Goal: Task Accomplishment & Management: Manage account settings

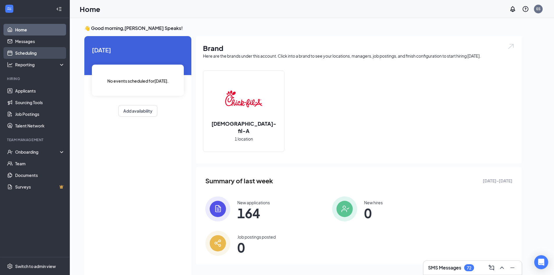
click at [38, 55] on link "Scheduling" at bounding box center [40, 53] width 50 height 12
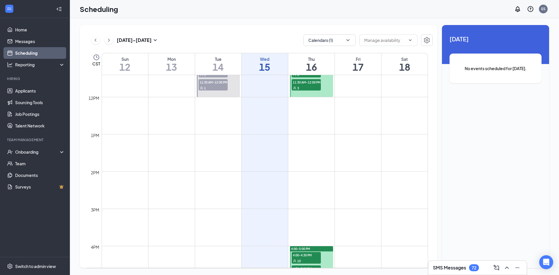
scroll to position [461, 0]
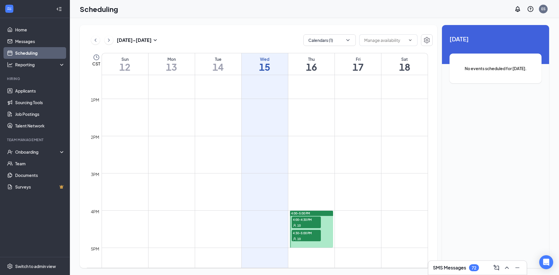
click at [315, 223] on div "10" at bounding box center [306, 225] width 29 height 6
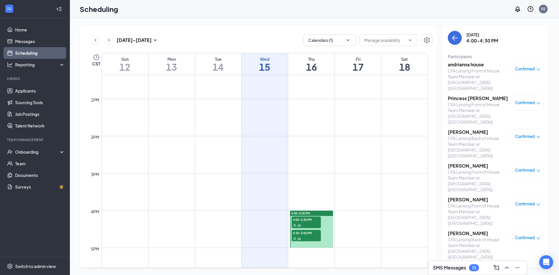
click at [301, 237] on div "10" at bounding box center [306, 239] width 29 height 6
click at [317, 225] on div "10" at bounding box center [306, 225] width 29 height 6
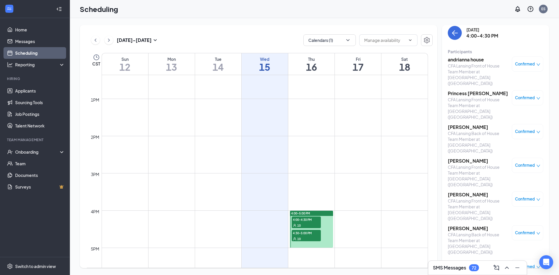
scroll to position [20, 0]
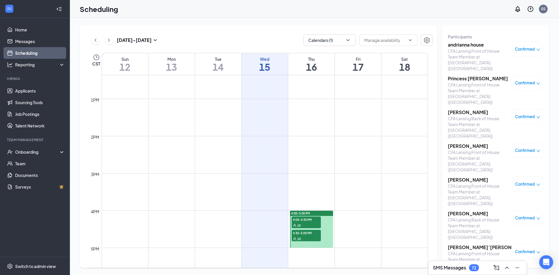
click at [327, 224] on div at bounding box center [311, 229] width 43 height 37
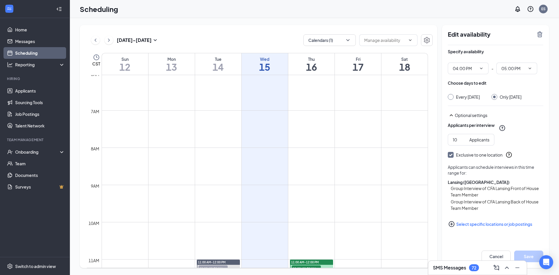
scroll to position [344, 0]
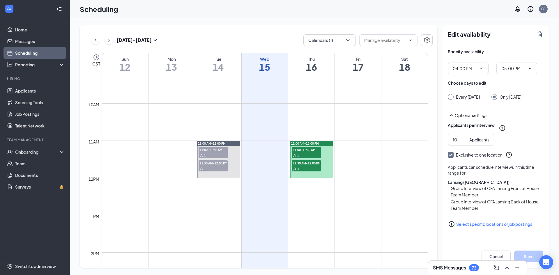
click at [305, 168] on div "3" at bounding box center [306, 169] width 29 height 6
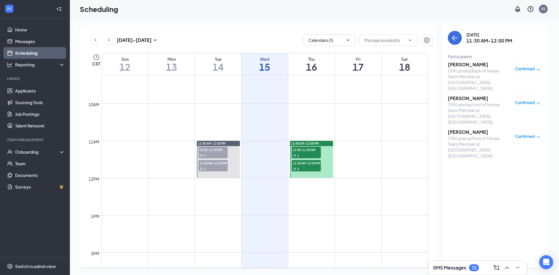
click at [310, 156] on div "1" at bounding box center [306, 155] width 29 height 6
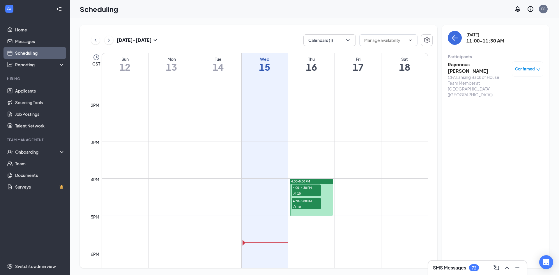
scroll to position [461, 0]
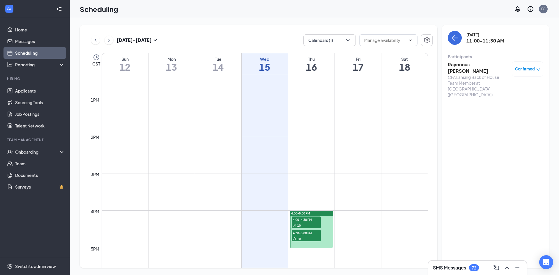
click at [308, 223] on div "10" at bounding box center [306, 225] width 29 height 6
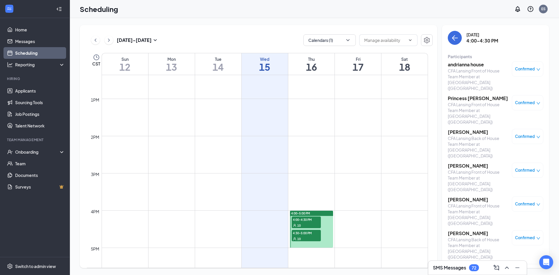
click at [311, 237] on div "10" at bounding box center [306, 239] width 29 height 6
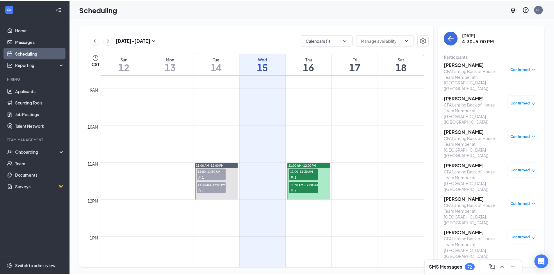
scroll to position [316, 0]
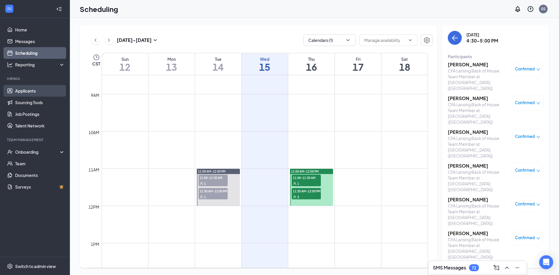
click at [27, 90] on link "Applicants" at bounding box center [40, 91] width 50 height 12
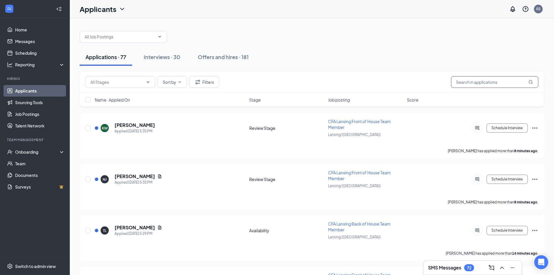
click at [501, 85] on input "text" at bounding box center [494, 82] width 87 height 12
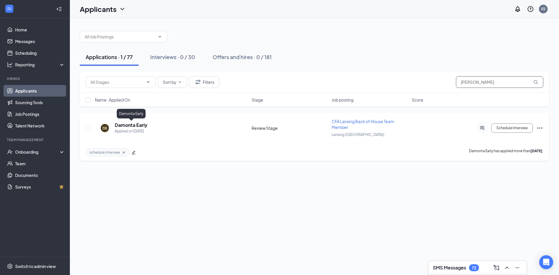
type input "[PERSON_NAME]"
click at [127, 127] on h5 "Damonta Early" at bounding box center [131, 125] width 33 height 6
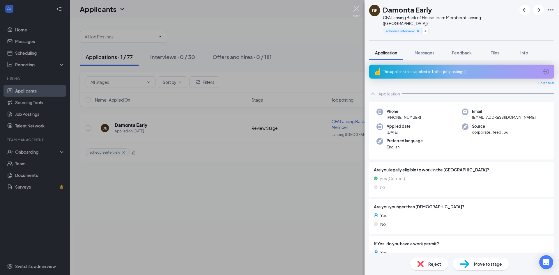
click at [357, 8] on img at bounding box center [356, 11] width 7 height 11
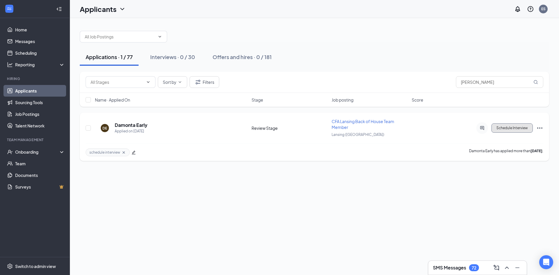
click at [525, 129] on button "Schedule Interview" at bounding box center [511, 127] width 41 height 9
type input "Group Interview (next stage)"
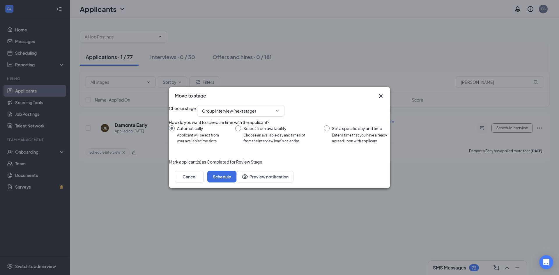
click at [380, 94] on icon "Cross" at bounding box center [380, 95] width 3 height 3
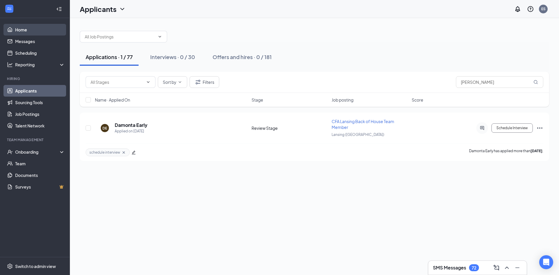
click at [22, 32] on link "Home" at bounding box center [40, 30] width 50 height 12
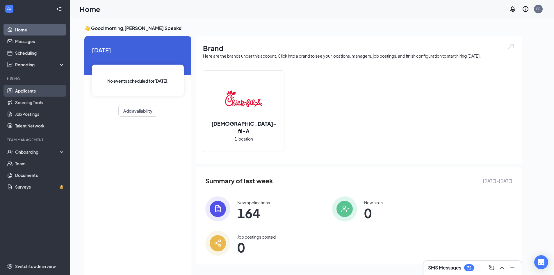
click at [44, 91] on link "Applicants" at bounding box center [40, 91] width 50 height 12
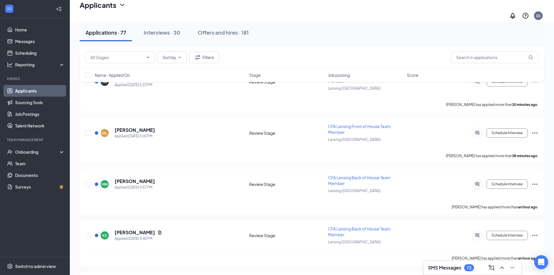
scroll to position [291, 0]
